Goal: Communication & Community: Answer question/provide support

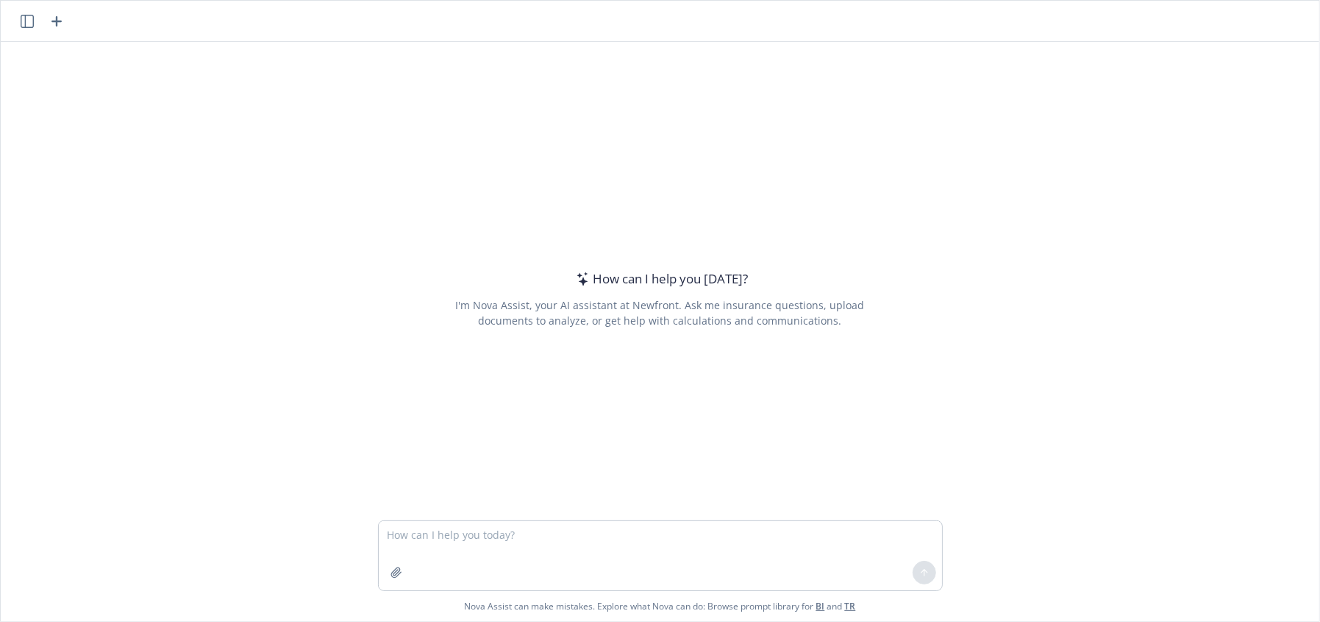
click at [488, 541] on textarea at bounding box center [660, 555] width 563 height 69
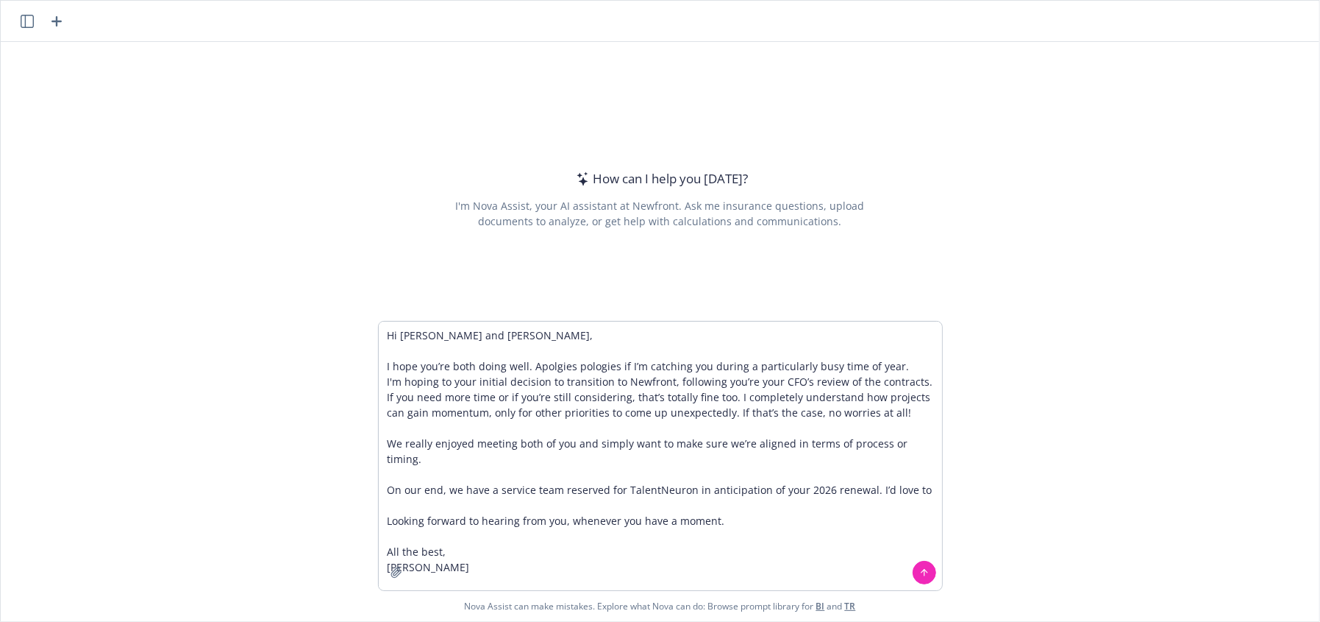
type textarea "Hi [PERSON_NAME] and [PERSON_NAME], I hope you’re both doing well. Apolgies pol…"
click at [917, 577] on button at bounding box center [925, 573] width 24 height 24
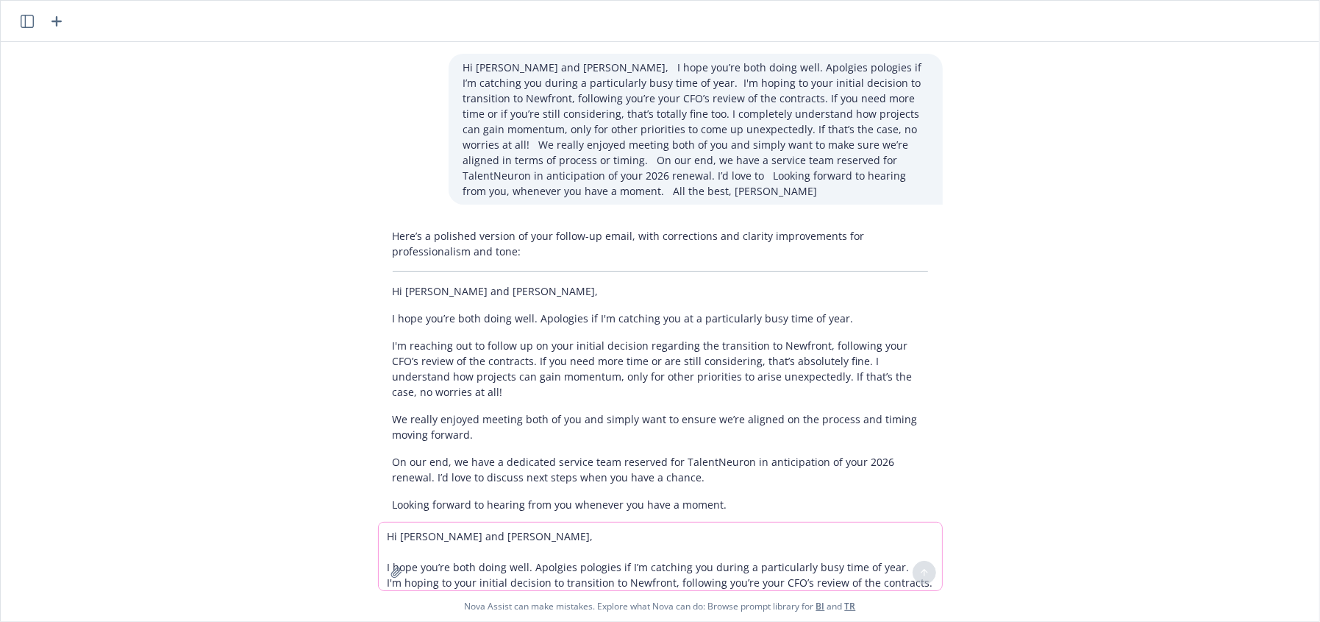
scroll to position [98, 0]
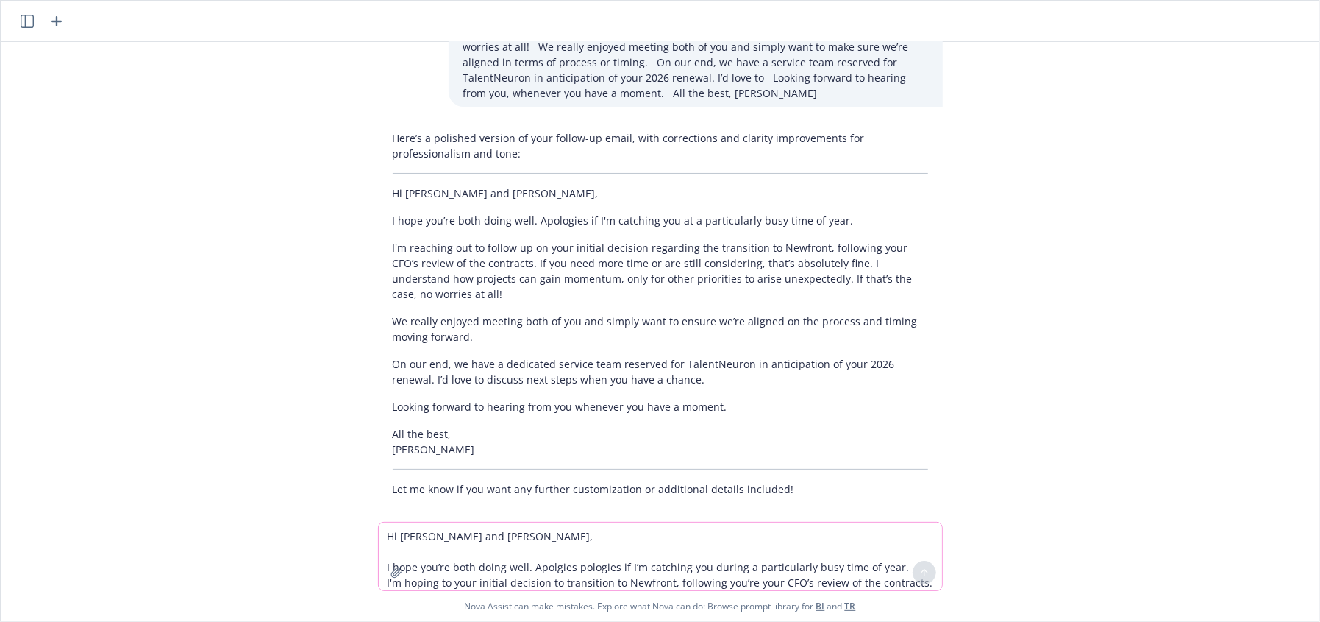
click at [646, 271] on p "I'm reaching out to follow up on your initial decision regarding the transition…" at bounding box center [661, 271] width 536 height 62
click at [527, 214] on p "I hope you’re both doing well. Apologies if I'm catching you at a particularly …" at bounding box center [661, 220] width 536 height 15
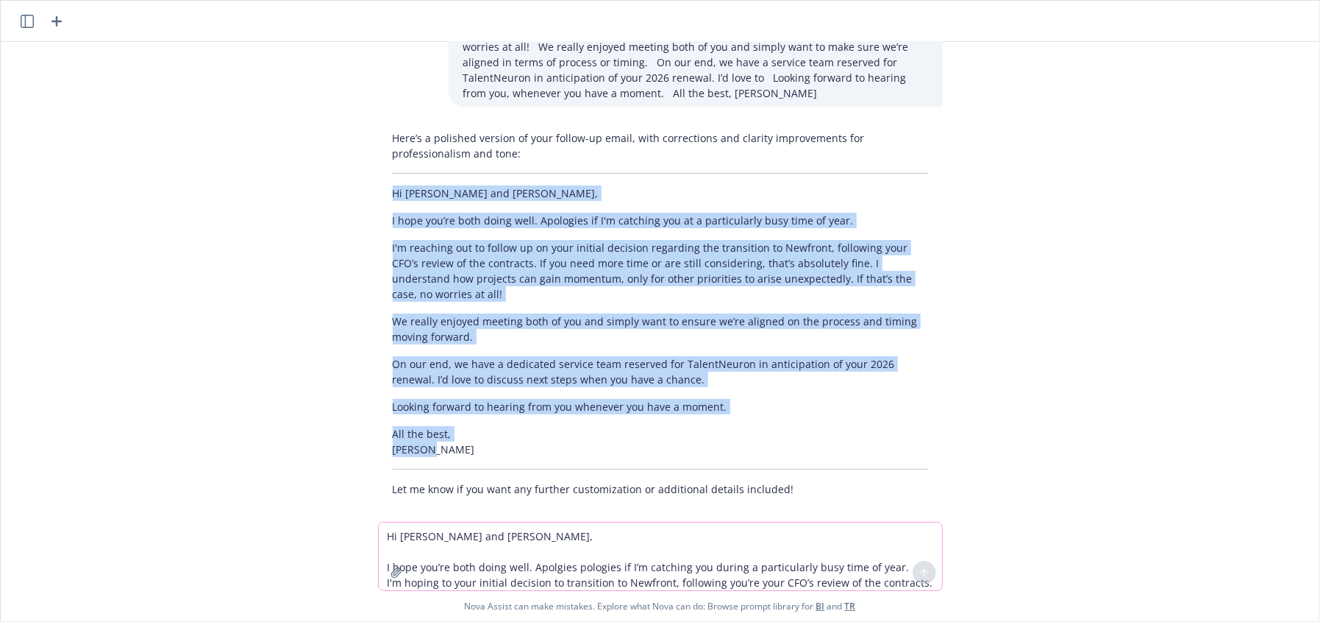
drag, startPoint x: 383, startPoint y: 191, endPoint x: 766, endPoint y: 435, distance: 455.5
click at [766, 435] on div "Here’s a polished version of your follow-up email, with corrections and clarity…" at bounding box center [660, 313] width 565 height 378
copy div "Hi [PERSON_NAME] and [PERSON_NAME], I hope you’re both doing well. Apologies if…"
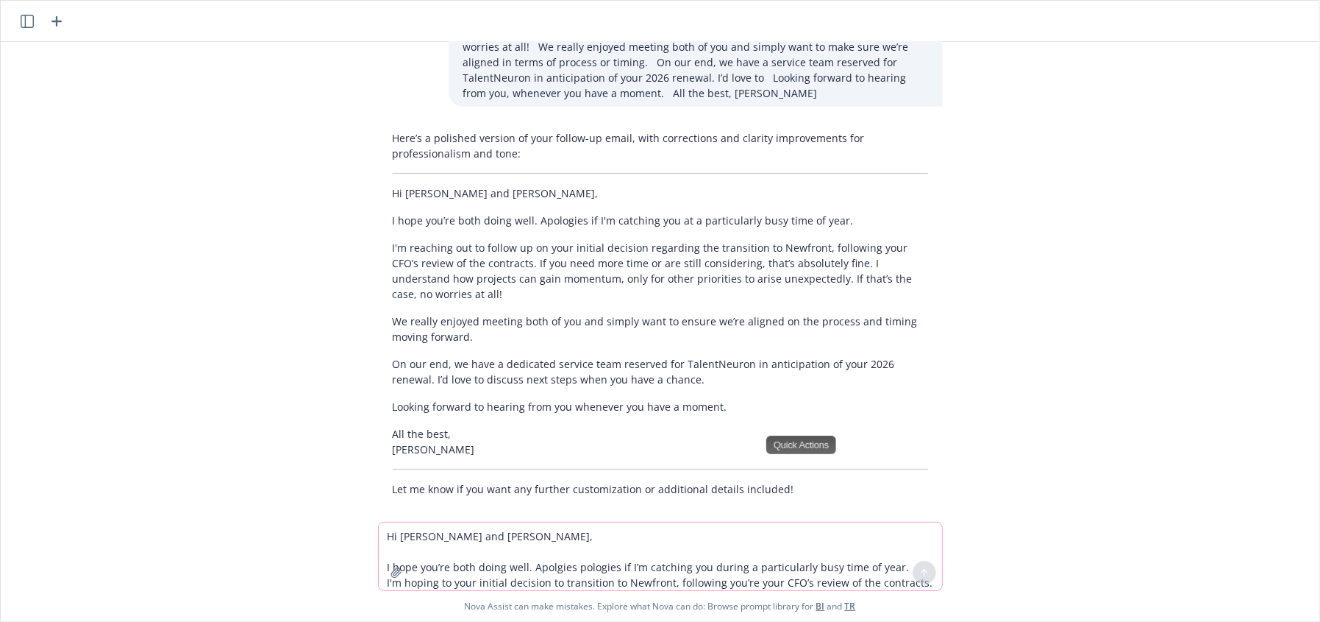
click at [455, 549] on textarea "Hi [PERSON_NAME] and [PERSON_NAME], I hope you’re both doing well. Apolgies pol…" at bounding box center [660, 556] width 563 height 68
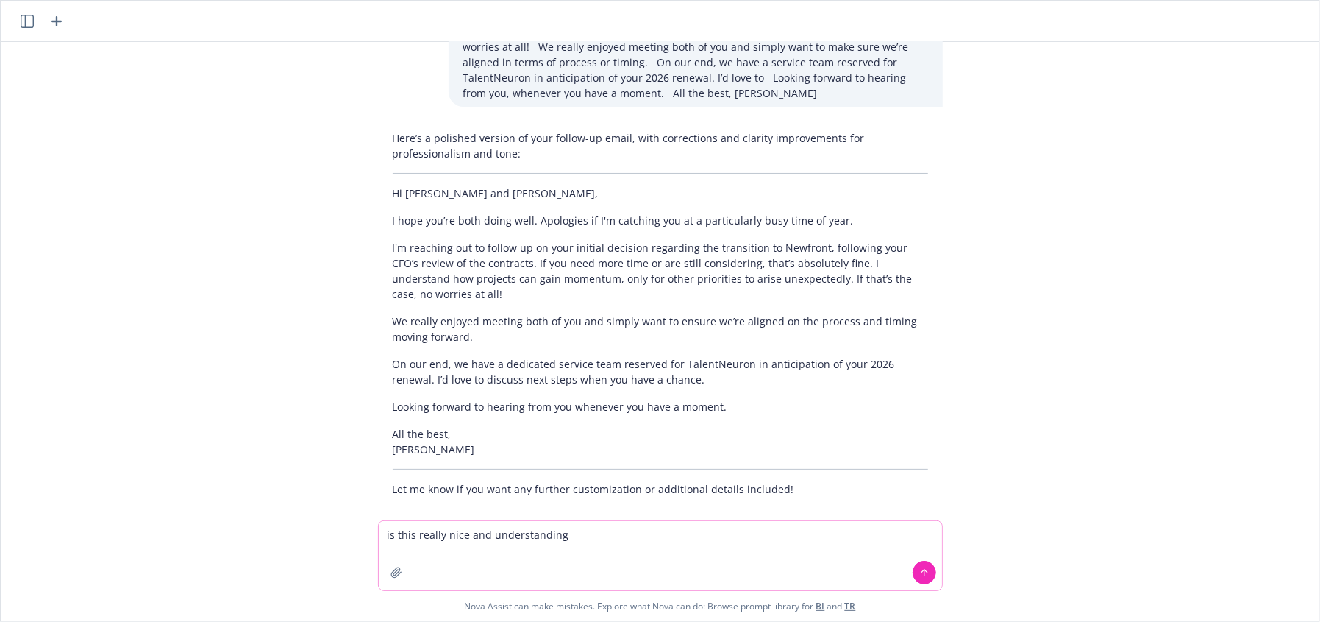
click at [412, 533] on textarea "is this really nice and understanding" at bounding box center [660, 555] width 563 height 69
click at [705, 530] on textarea "is this conveying being really nice and understanding" at bounding box center [660, 555] width 563 height 69
type textarea "is this conveying being really nice and understanding and h elpful"
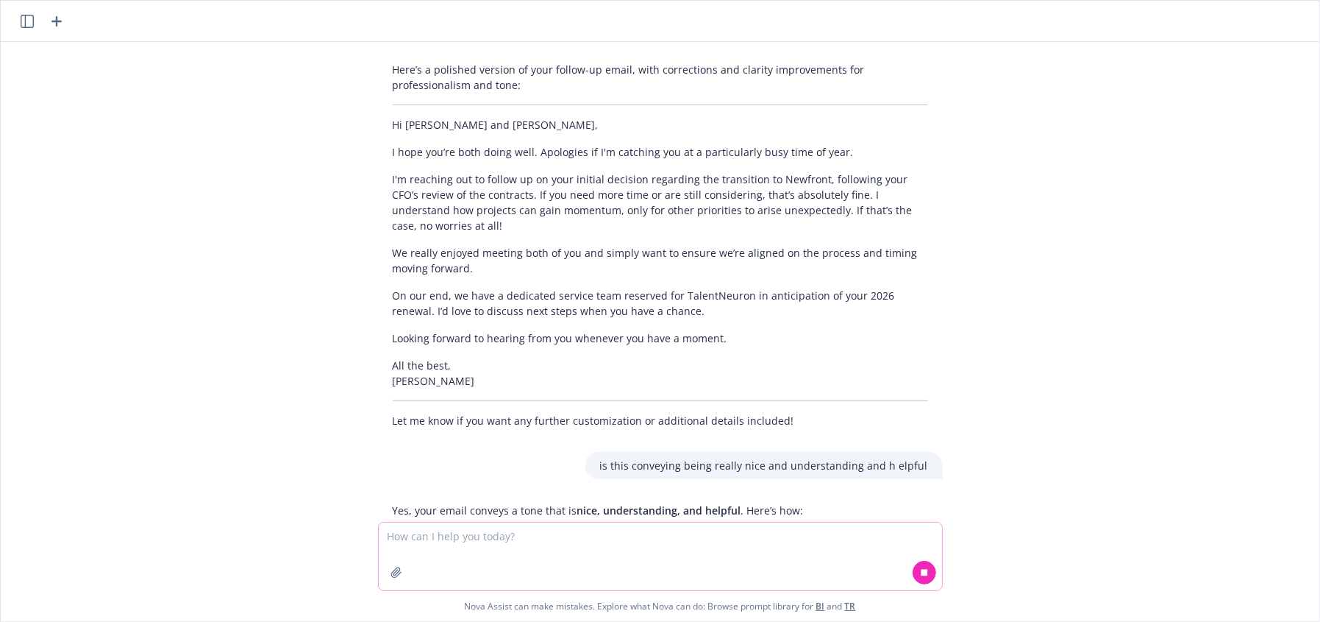
scroll to position [407, 0]
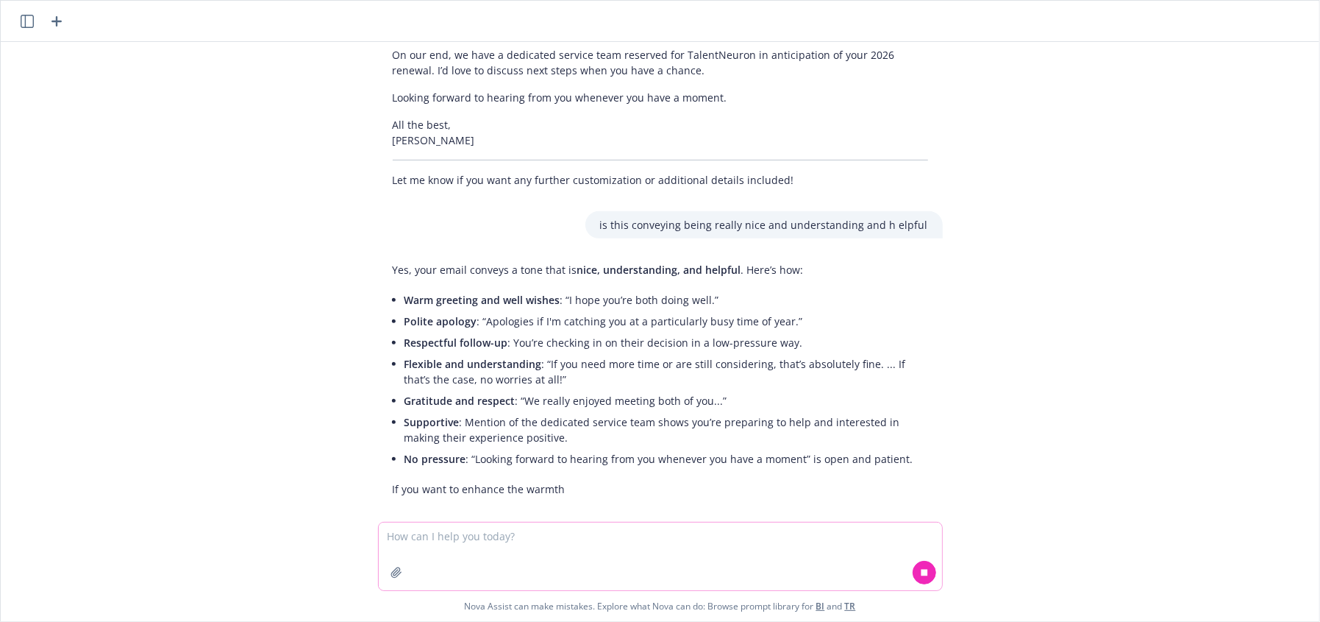
click at [541, 551] on textarea at bounding box center [660, 556] width 563 height 68
click at [546, 549] on textarea at bounding box center [660, 556] width 563 height 68
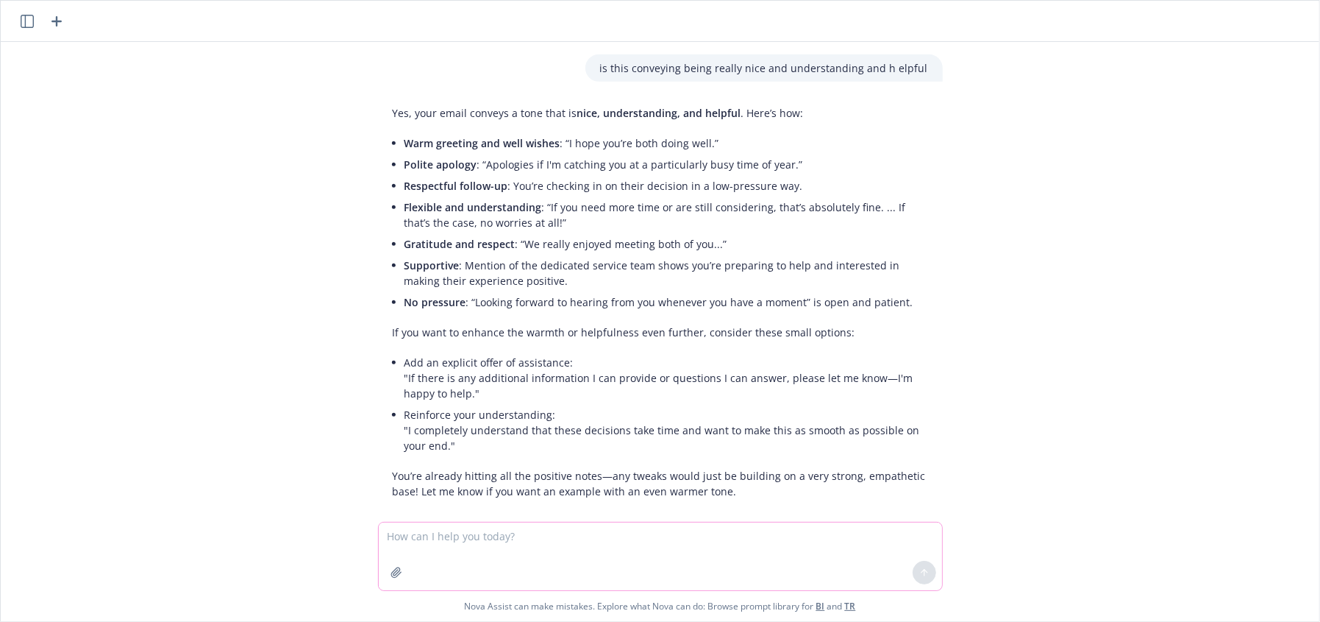
scroll to position [566, 0]
click at [538, 558] on textarea at bounding box center [660, 556] width 563 height 68
type textarea "can you incorporate these"
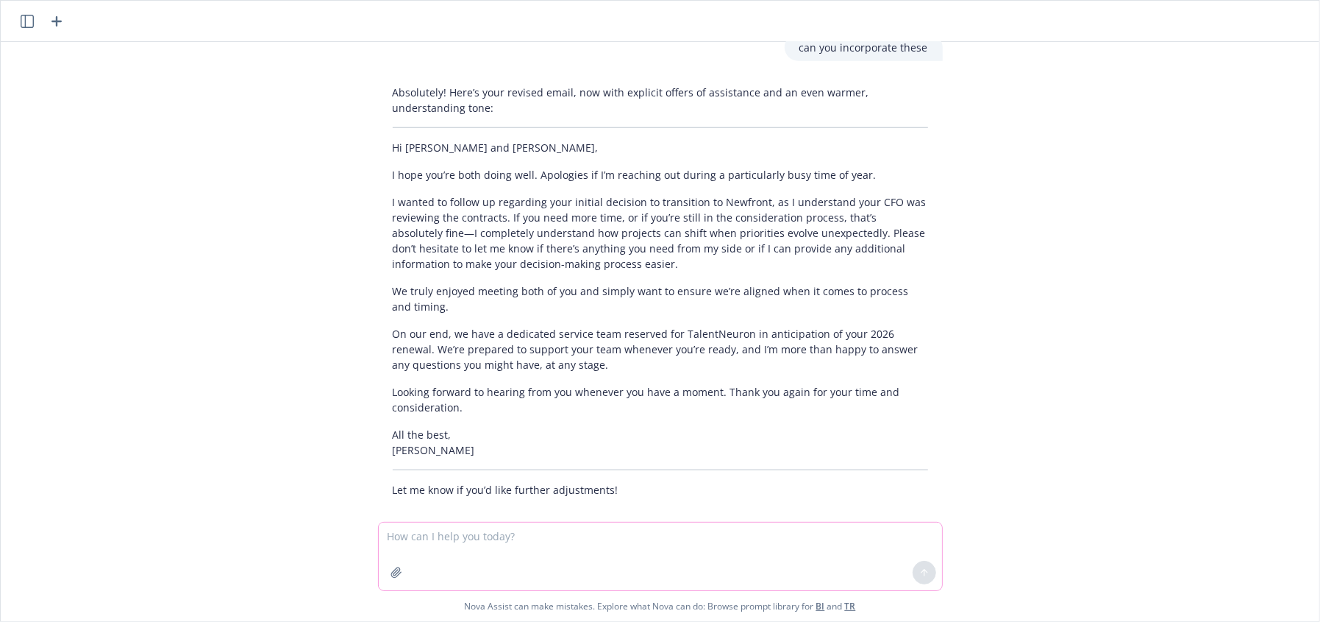
scroll to position [950, 0]
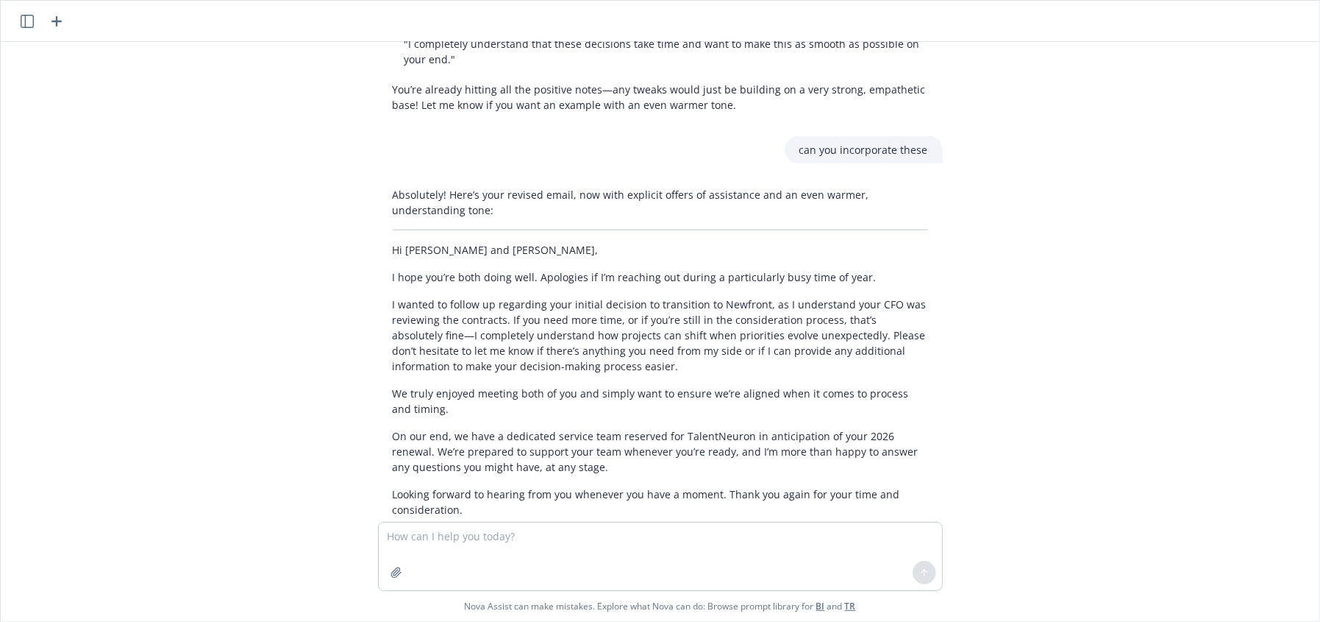
click at [658, 333] on p "I wanted to follow up regarding your initial decision to transition to Newfront…" at bounding box center [661, 334] width 536 height 77
click at [633, 296] on p "I wanted to follow up regarding your initial decision to transition to Newfront…" at bounding box center [661, 334] width 536 height 77
click at [587, 269] on p "I hope you’re both doing well. Apologies if I’m reaching out during a particula…" at bounding box center [661, 276] width 536 height 15
drag, startPoint x: 573, startPoint y: 257, endPoint x: 435, endPoint y: 249, distance: 138.6
click at [570, 269] on p "I hope you’re both doing well. Apologies if I’m reaching out during a particula…" at bounding box center [661, 276] width 536 height 15
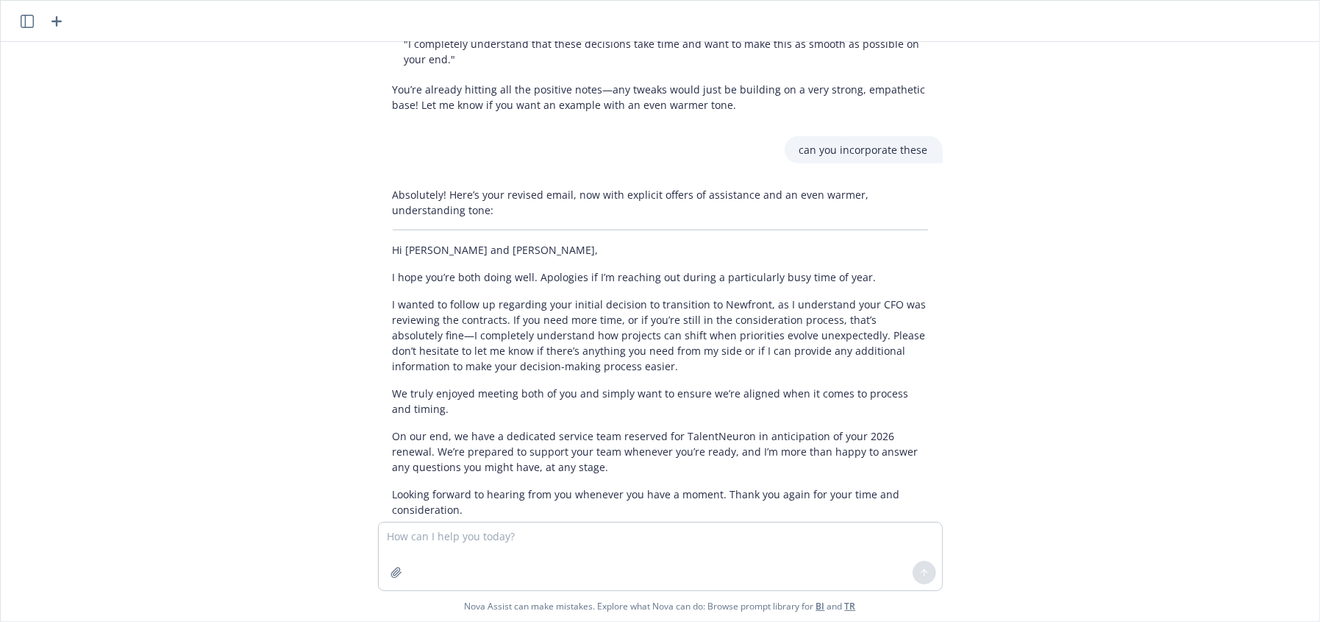
drag, startPoint x: 533, startPoint y: 277, endPoint x: 524, endPoint y: 358, distance: 81.4
click at [533, 288] on div "Absolutely! Here’s your revised email, now with explicit offers of assistance a…" at bounding box center [660, 393] width 565 height 424
click at [481, 554] on textarea at bounding box center [660, 556] width 563 height 68
type textarea "I also want to say something like - I hope I"m not continuing to bother you wit…"
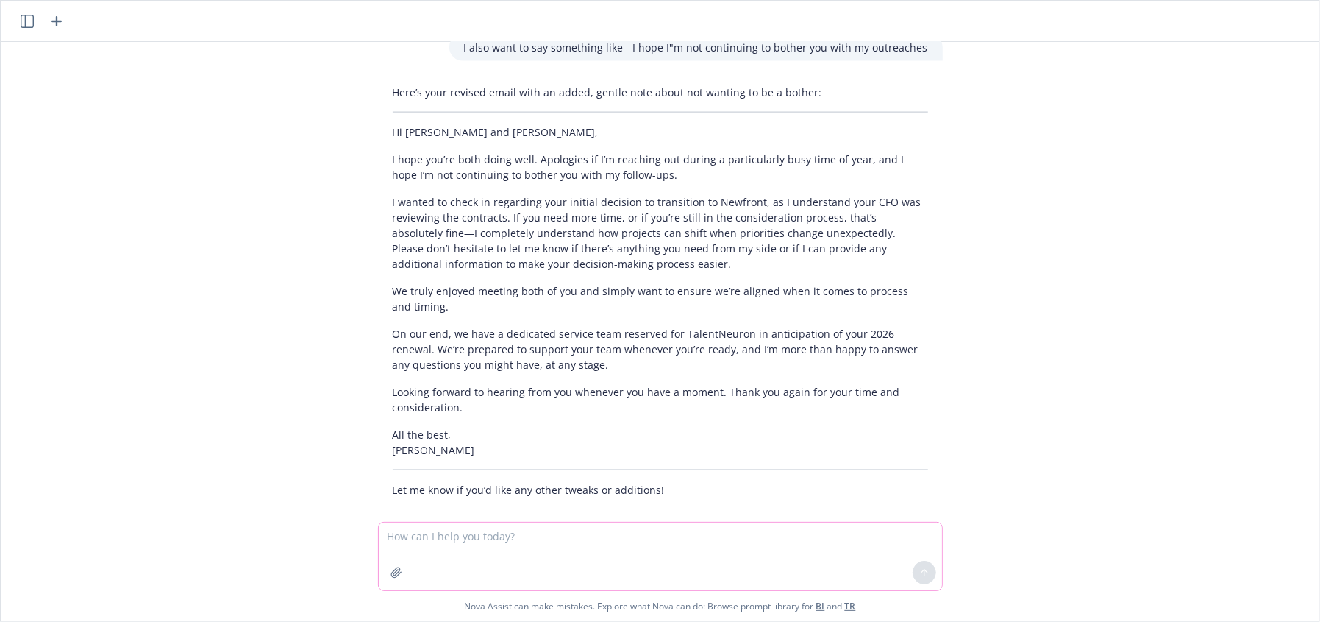
scroll to position [1344, 0]
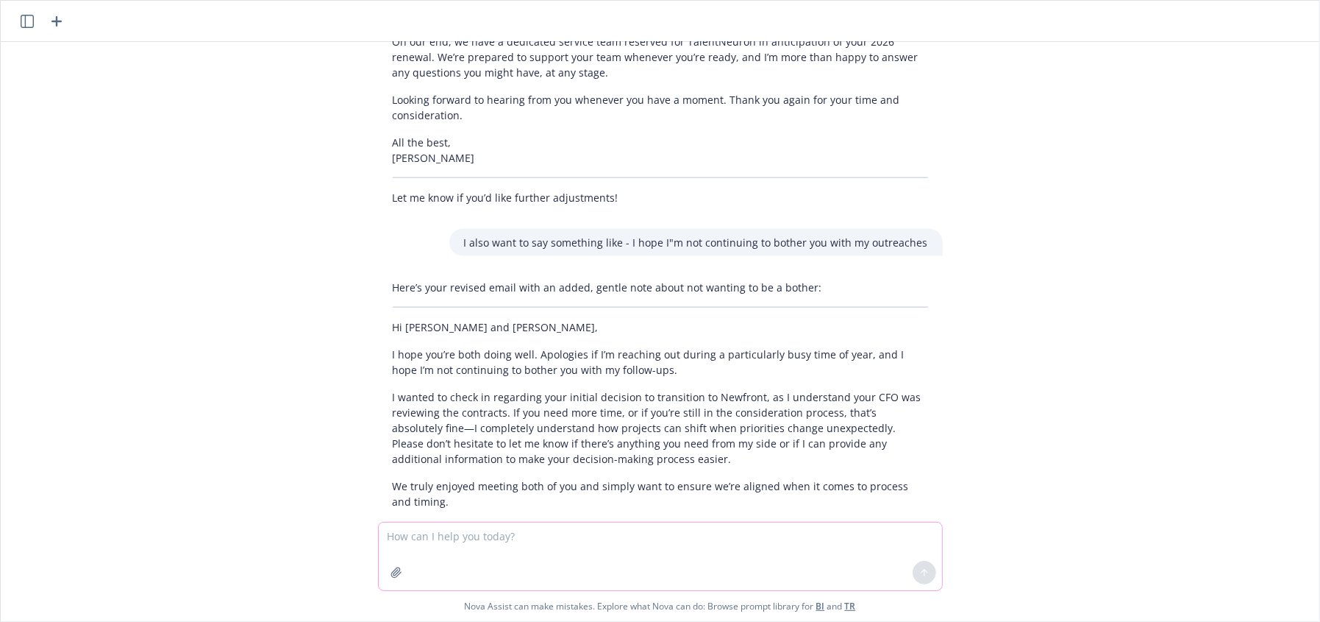
click at [630, 547] on textarea at bounding box center [660, 556] width 563 height 68
click at [627, 552] on textarea at bounding box center [660, 556] width 563 height 68
click at [629, 552] on textarea at bounding box center [660, 556] width 563 height 68
click at [436, 389] on p "I wanted to check in regarding your initial decision to transition to Newfront,…" at bounding box center [661, 427] width 536 height 77
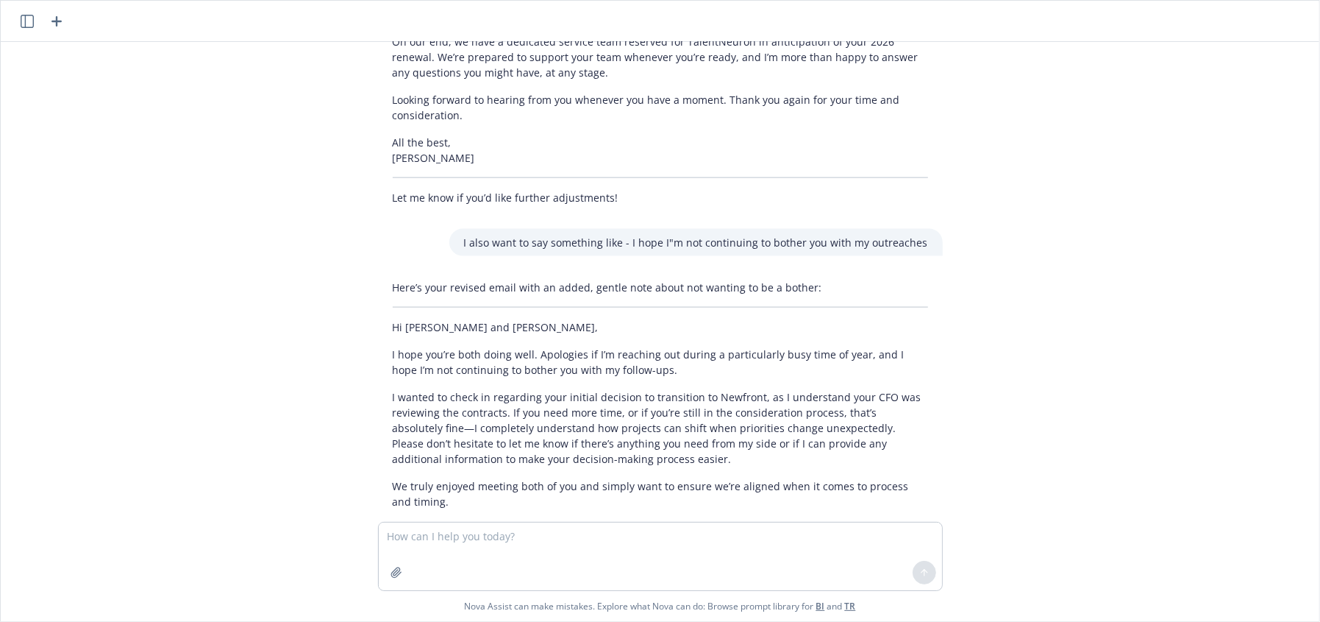
click at [593, 399] on p "I wanted to check in regarding your initial decision to transition to Newfront,…" at bounding box center [661, 427] width 536 height 77
click at [756, 399] on p "I wanted to check in regarding your initial decision to transition to Newfront,…" at bounding box center [661, 427] width 536 height 77
click at [738, 583] on textarea at bounding box center [660, 556] width 563 height 68
click at [746, 568] on textarea at bounding box center [660, 556] width 563 height 68
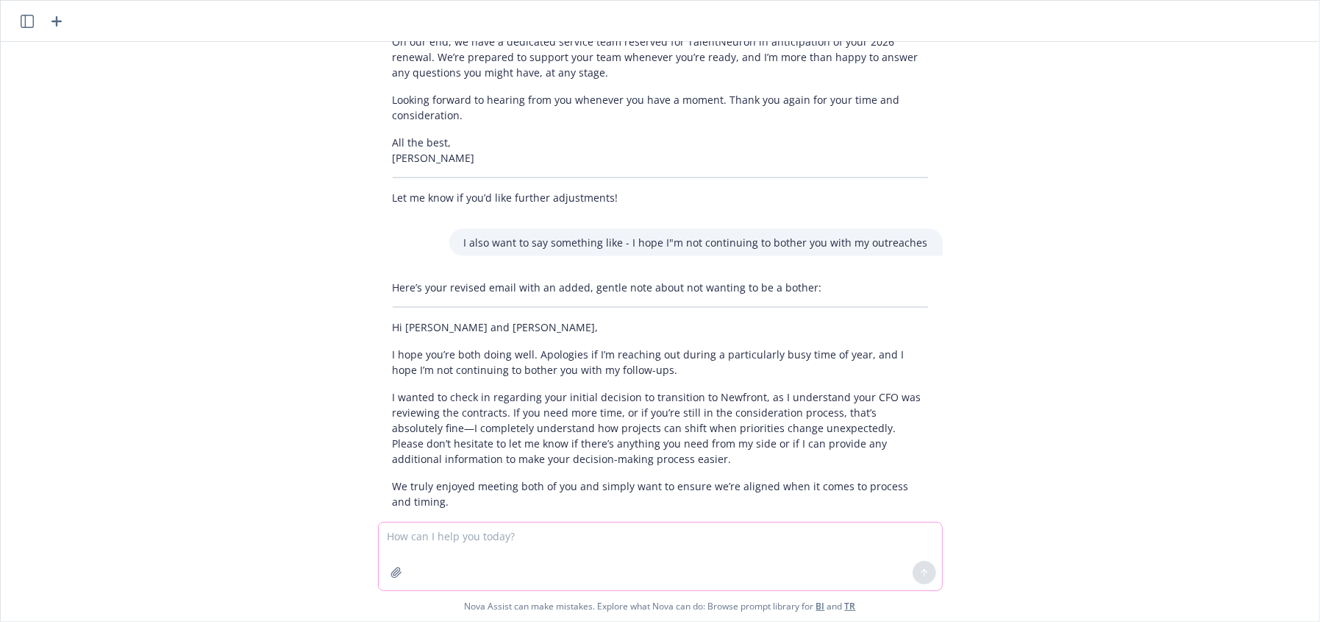
click at [806, 571] on textarea at bounding box center [660, 556] width 563 height 68
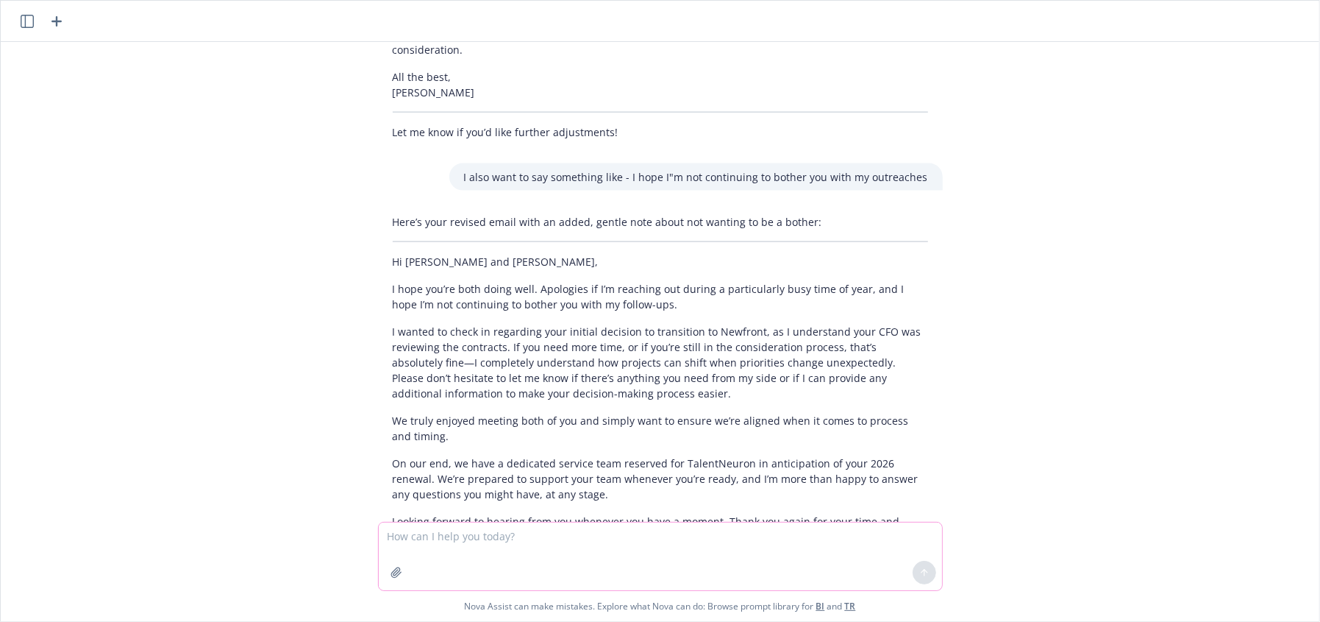
scroll to position [1539, 0]
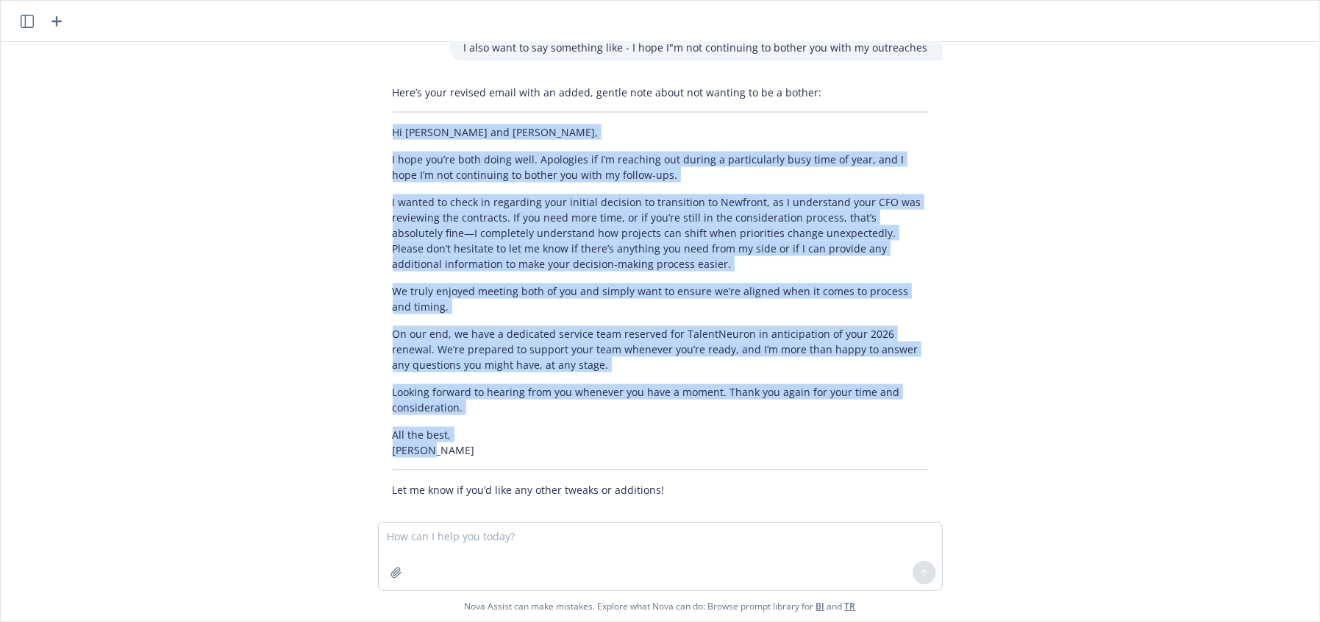
drag, startPoint x: 452, startPoint y: 432, endPoint x: 373, endPoint y: 112, distance: 329.5
click at [378, 112] on div "Here’s your revised email with an added, gentle note about not wanting to be a …" at bounding box center [660, 291] width 565 height 424
copy div "Lo Ipsum dol Sitam, C adip eli’se doei tempo inci. Utlaboree do M’a enimadmi ve…"
